Goal: Information Seeking & Learning: Learn about a topic

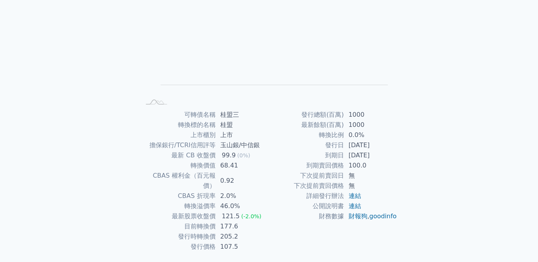
scroll to position [99, 0]
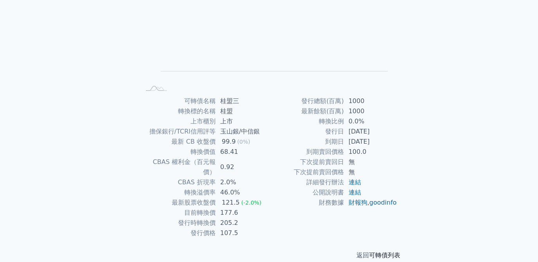
click at [389, 252] on link "可轉債列表" at bounding box center [384, 255] width 31 height 7
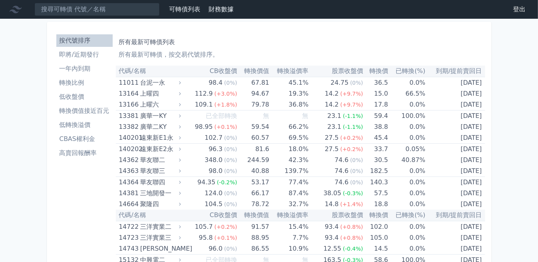
click at [78, 73] on link "一年內到期" at bounding box center [84, 69] width 56 height 13
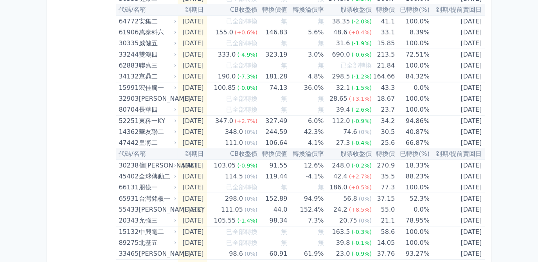
scroll to position [533, 0]
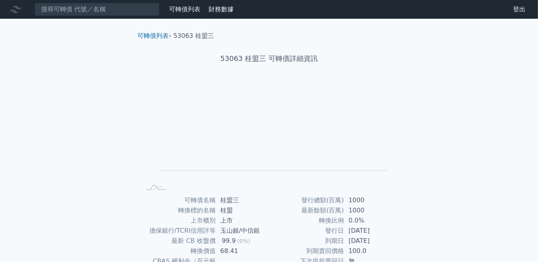
scroll to position [99, 0]
